Goal: Check status: Check status

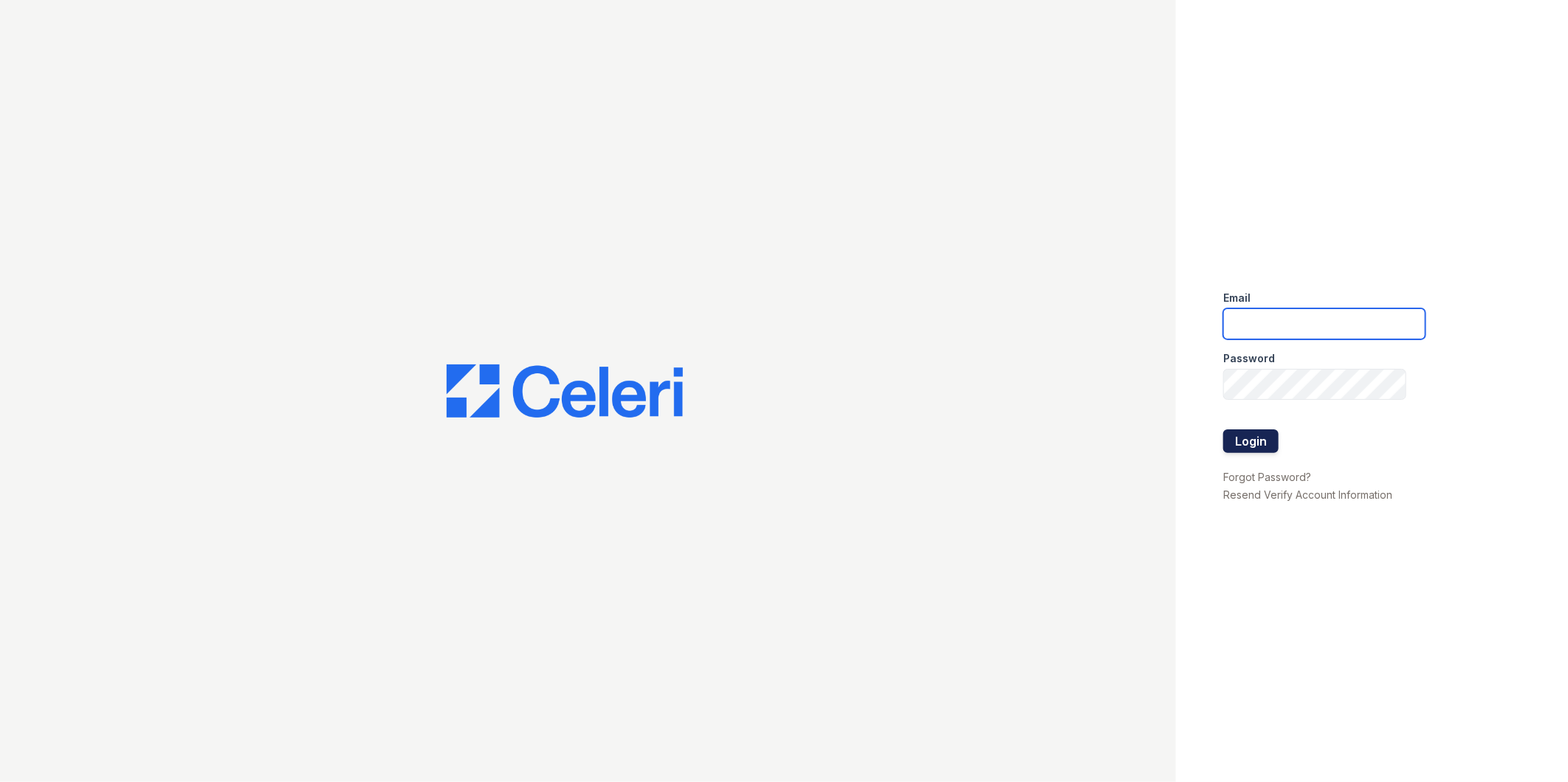
type input "[EMAIL_ADDRESS][DOMAIN_NAME]"
click at [1259, 436] on button "Login" at bounding box center [1250, 441] width 55 height 23
click at [1247, 448] on button "Login" at bounding box center [1250, 441] width 55 height 23
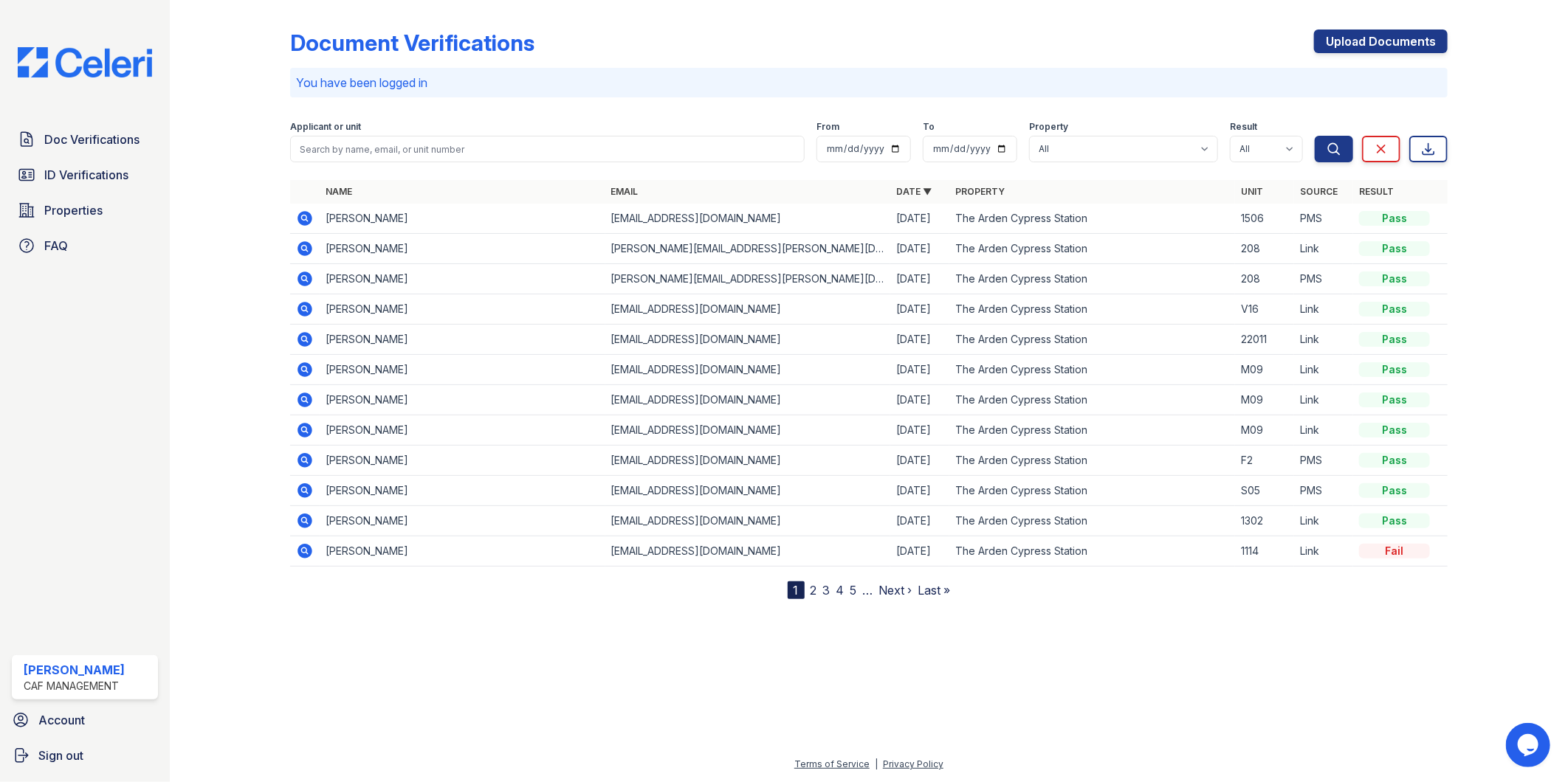
click at [256, 277] on div at bounding box center [242, 303] width 97 height 593
click at [527, 31] on div "Document Verifications" at bounding box center [412, 43] width 245 height 26
